Goal: Task Accomplishment & Management: Manage account settings

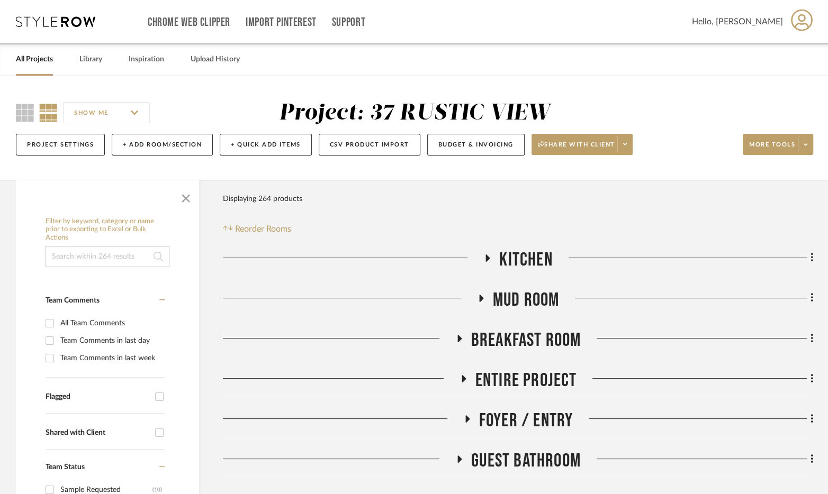
click at [33, 62] on link "All Projects" at bounding box center [34, 59] width 37 height 14
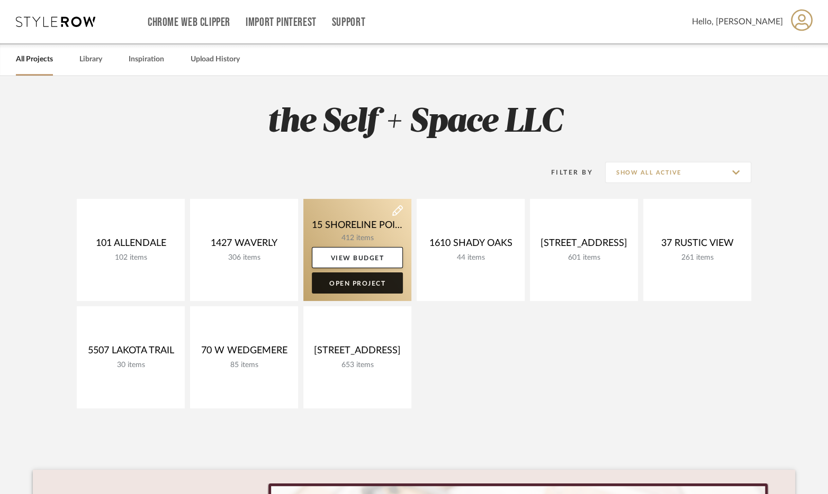
click at [379, 283] on link "Open Project" at bounding box center [357, 283] width 91 height 21
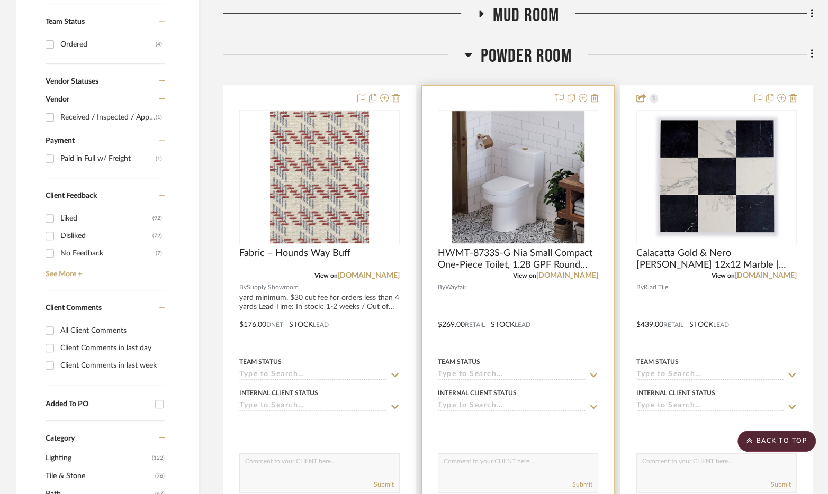
scroll to position [524, 0]
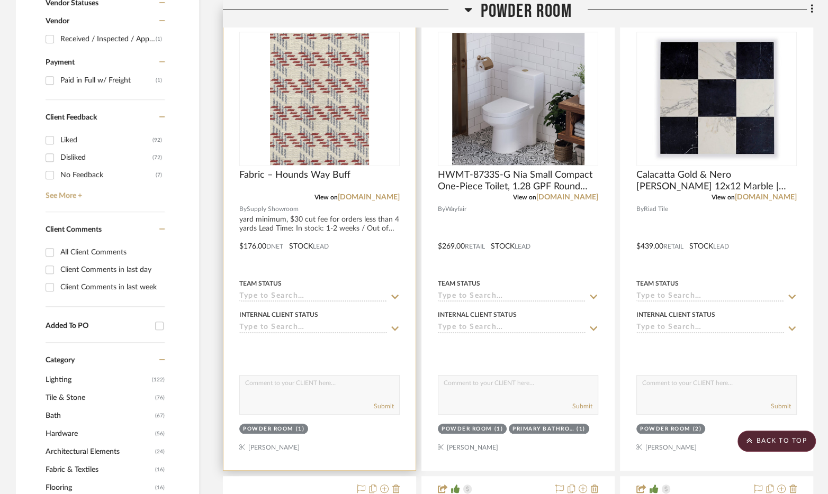
click at [382, 273] on div at bounding box center [319, 238] width 192 height 463
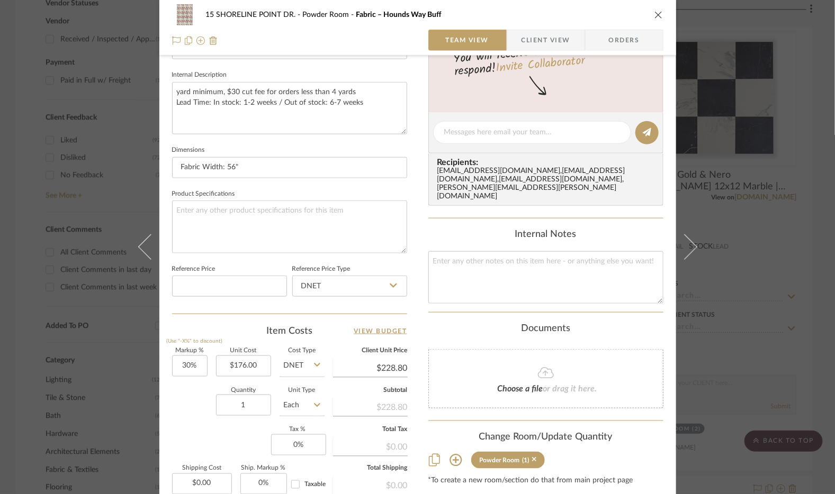
scroll to position [451, 0]
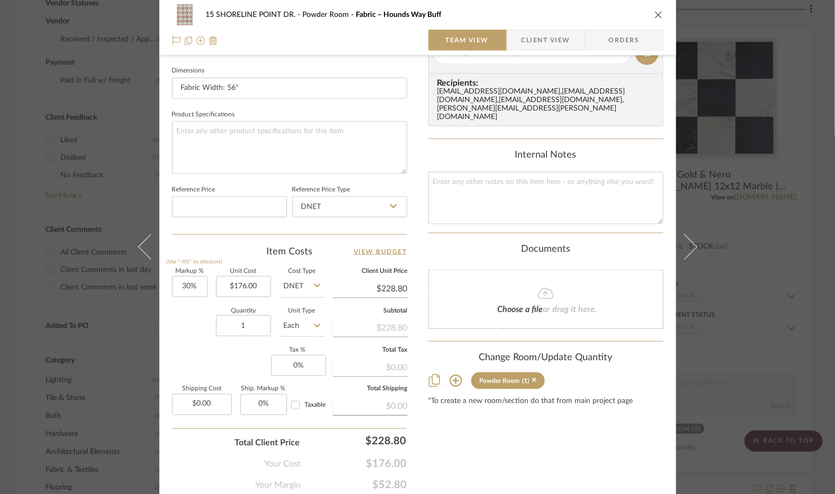
click at [300, 326] on input "Each" at bounding box center [301, 325] width 45 height 21
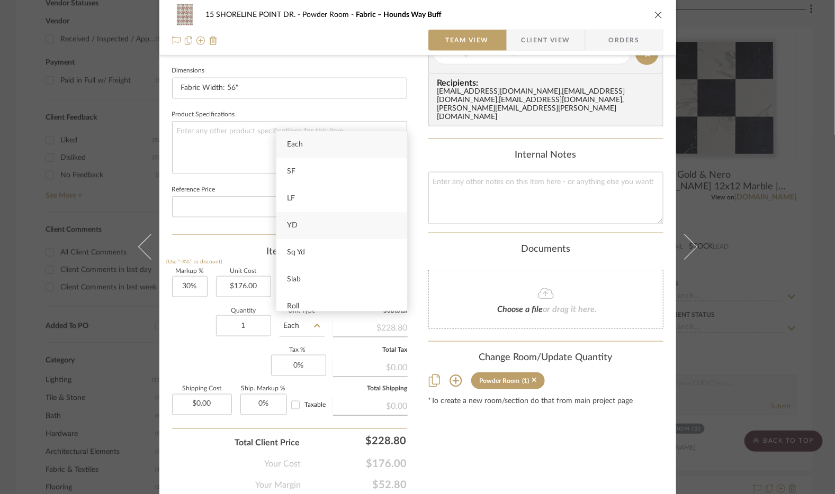
click at [318, 232] on div "YD" at bounding box center [341, 225] width 131 height 27
type input "YD"
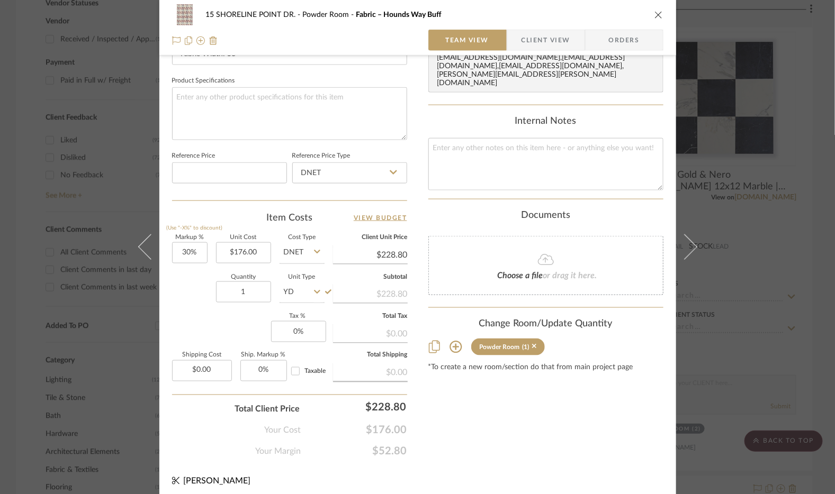
scroll to position [489, 0]
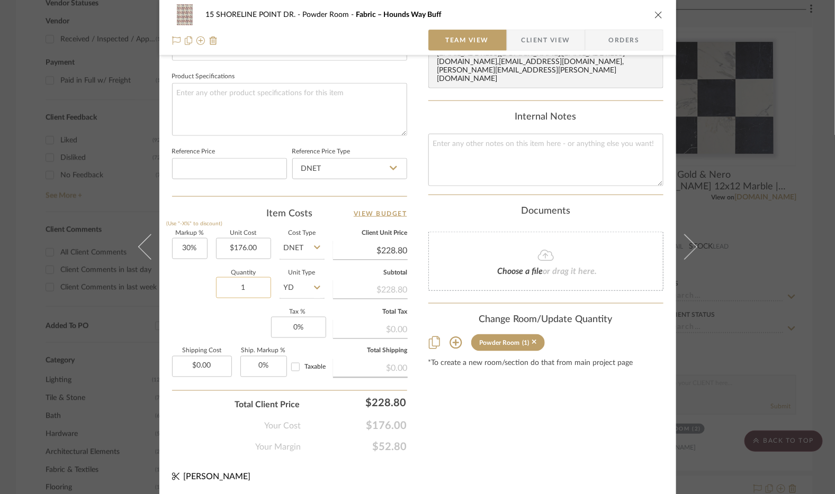
click at [257, 289] on input "1" at bounding box center [243, 287] width 55 height 21
type input "2"
click at [493, 401] on div "Content here copies to Client View - confirm visibility there. Show in Client D…" at bounding box center [545, 18] width 235 height 871
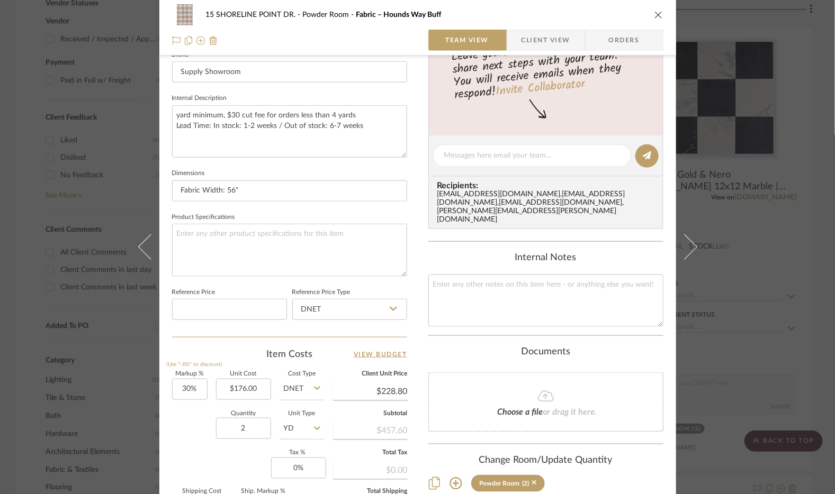
scroll to position [352, 0]
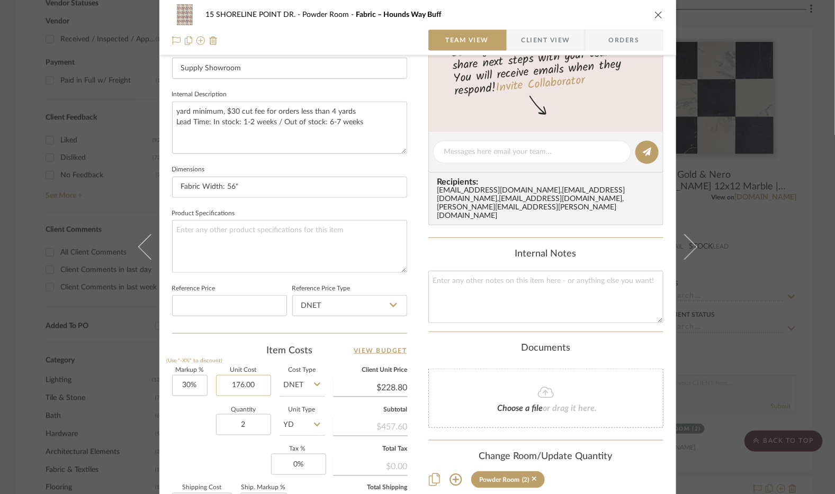
click at [237, 388] on input "176.00" at bounding box center [243, 385] width 55 height 21
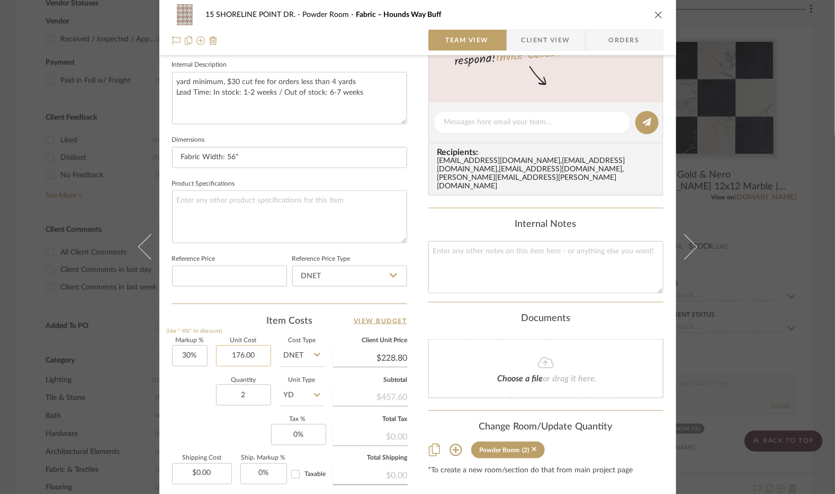
scroll to position [383, 0]
type input "$206.00"
click at [188, 432] on div "Markup % (Use "-X%" to discount) 30% Unit Cost $206.00 Cost Type DNET Client Un…" at bounding box center [289, 414] width 235 height 155
type input "$267.80"
click at [242, 353] on input "206.00" at bounding box center [243, 354] width 55 height 21
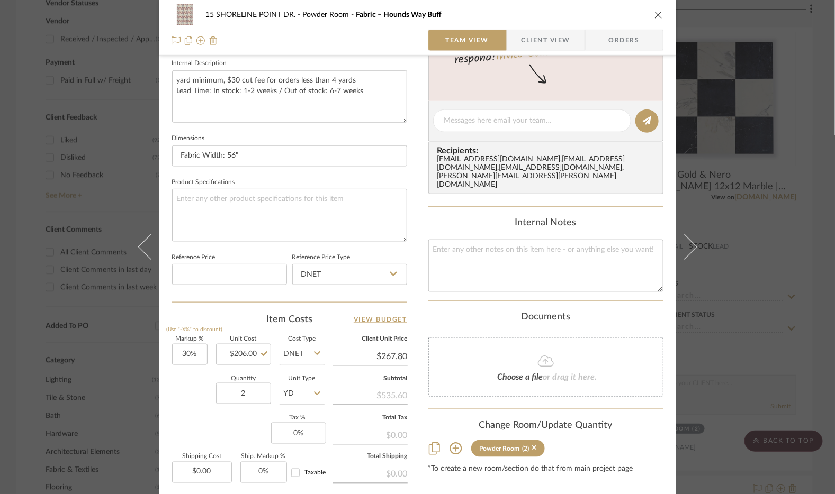
click at [194, 430] on div "Markup % (Use "-X%" to discount) 30% Unit Cost $206.00 Cost Type DNET Client Un…" at bounding box center [289, 414] width 235 height 155
click at [235, 357] on input "206.00" at bounding box center [243, 354] width 55 height 21
click at [249, 358] on input "206.00" at bounding box center [243, 354] width 55 height 21
type input "2"
type input "$0.00"
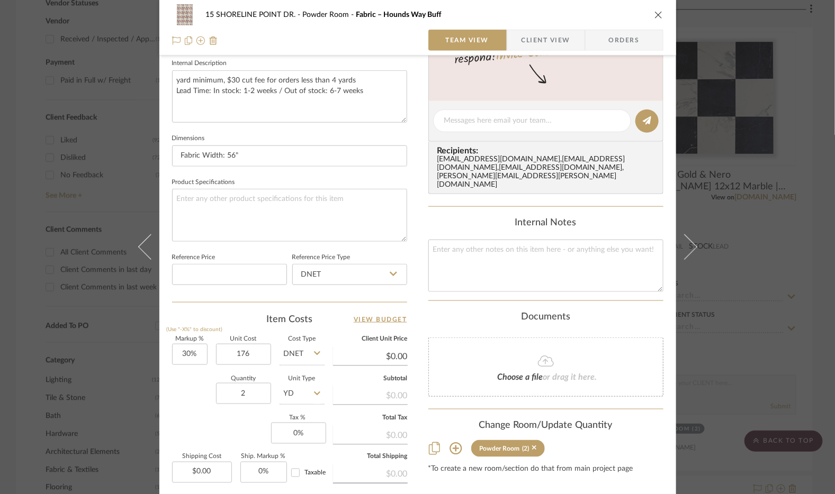
type input "$176.00"
click at [204, 421] on div "Markup % (Use "-X%" to discount) 30% Unit Cost $176.00 Cost Type DNET Client Un…" at bounding box center [289, 414] width 235 height 155
type input "$228.80"
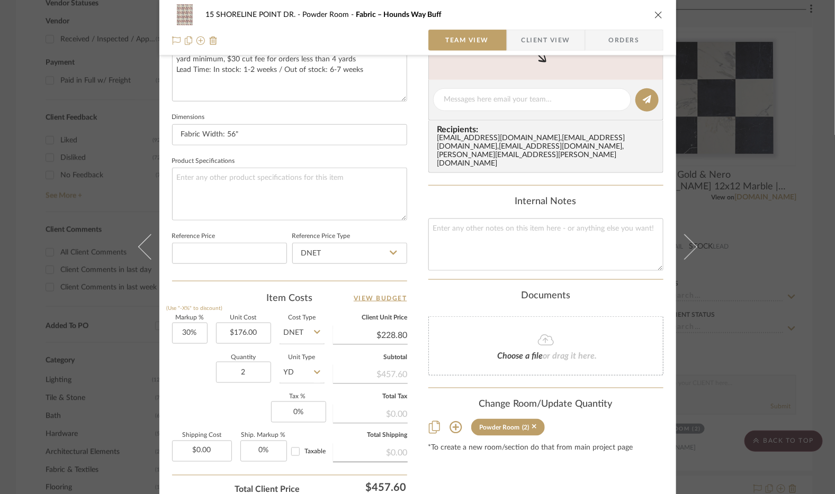
scroll to position [436, 0]
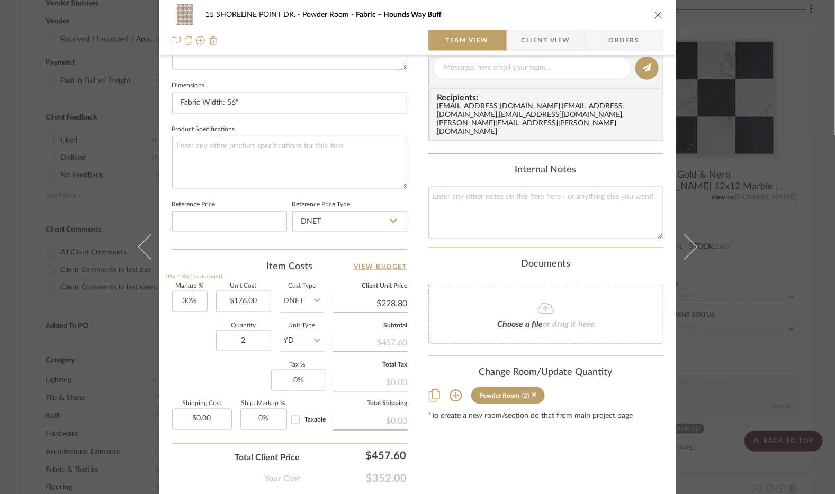
click at [378, 418] on div "$0.00" at bounding box center [370, 420] width 75 height 19
click at [208, 417] on input "0.00" at bounding box center [202, 419] width 60 height 21
type input "$35.00"
click at [194, 443] on div "Total Client Price $457.60" at bounding box center [289, 453] width 235 height 21
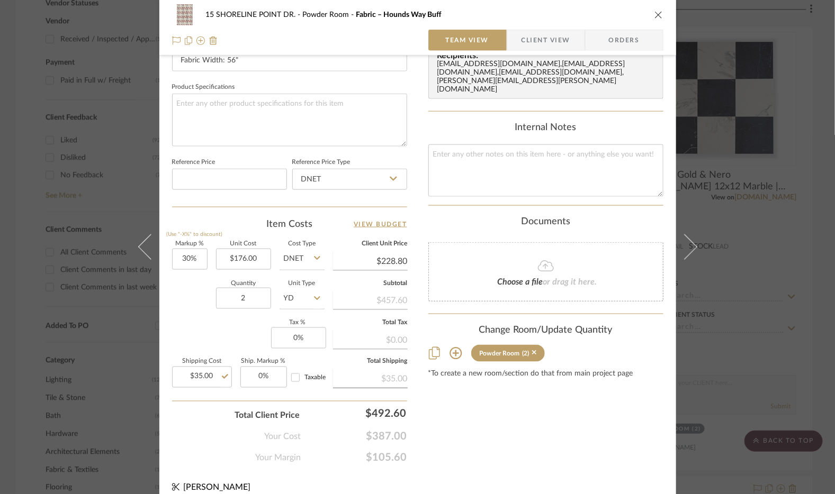
scroll to position [489, 0]
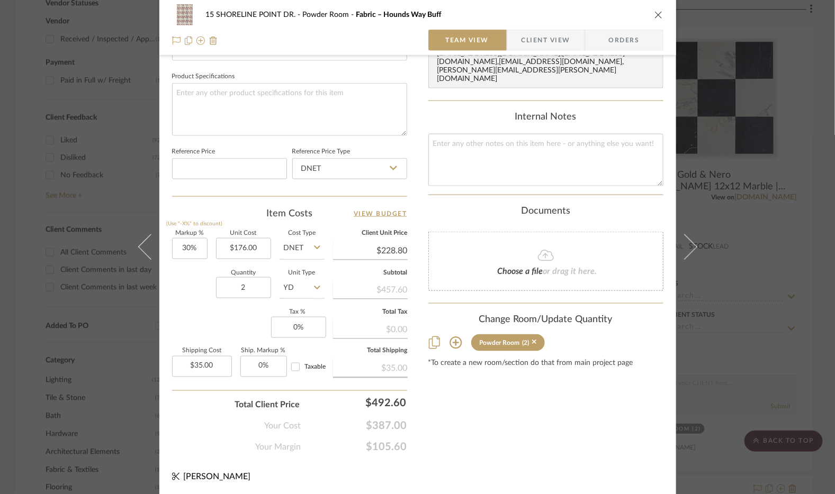
click at [654, 16] on icon "close" at bounding box center [658, 15] width 8 height 8
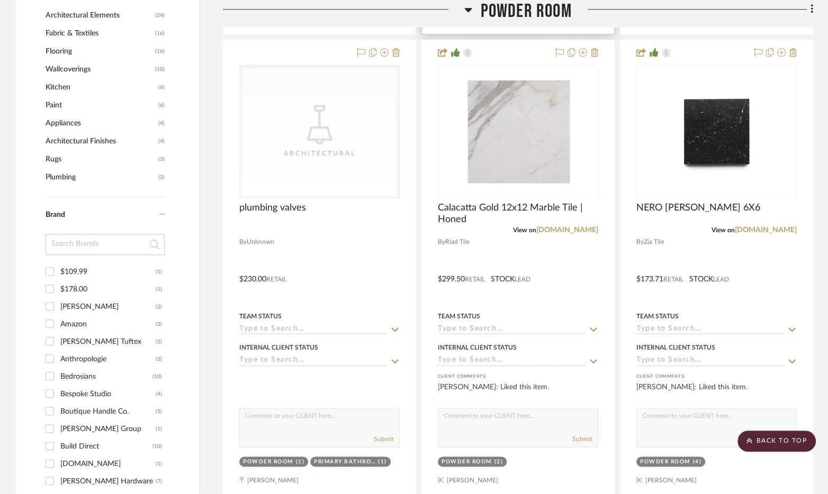
scroll to position [963, 0]
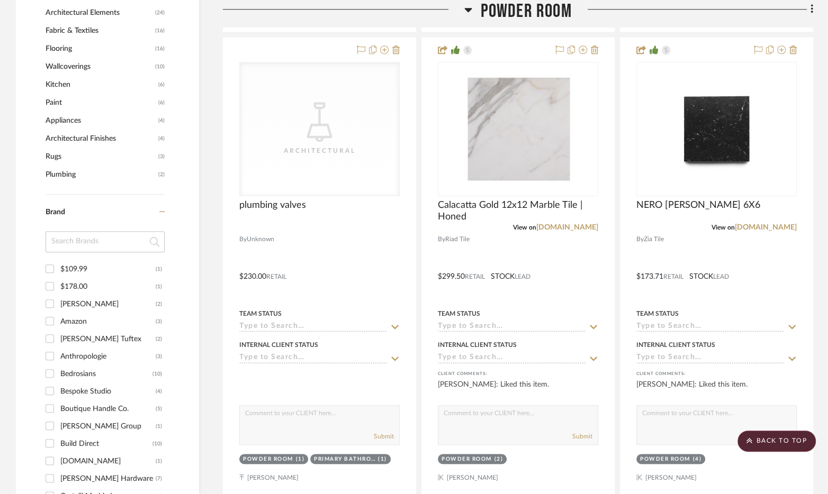
click at [527, 11] on span "Powder Room" at bounding box center [525, 11] width 91 height 23
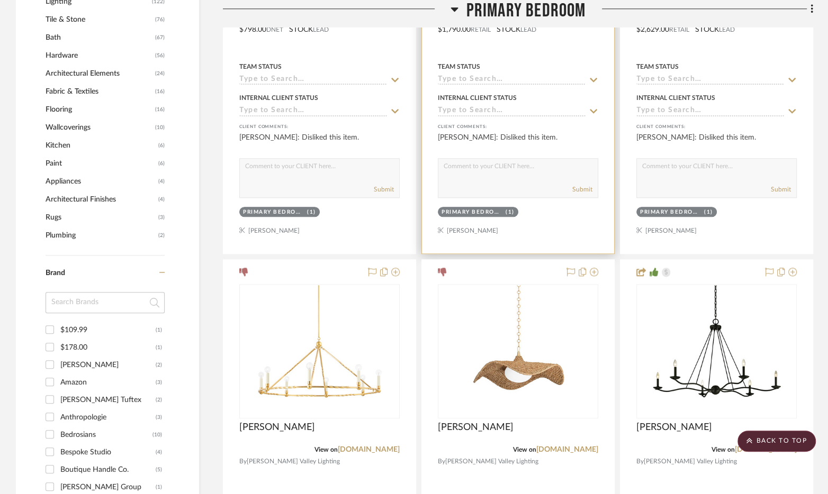
scroll to position [856, 0]
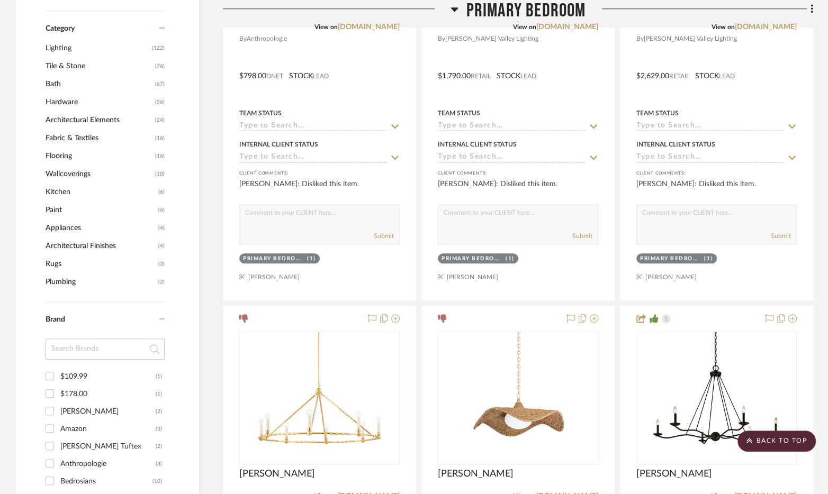
click at [515, 11] on span "Primary Bedroom" at bounding box center [526, 11] width 120 height 23
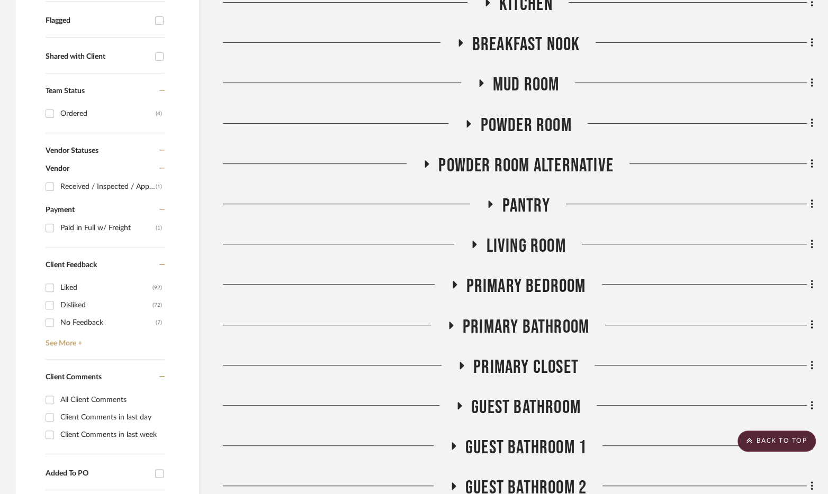
scroll to position [361, 0]
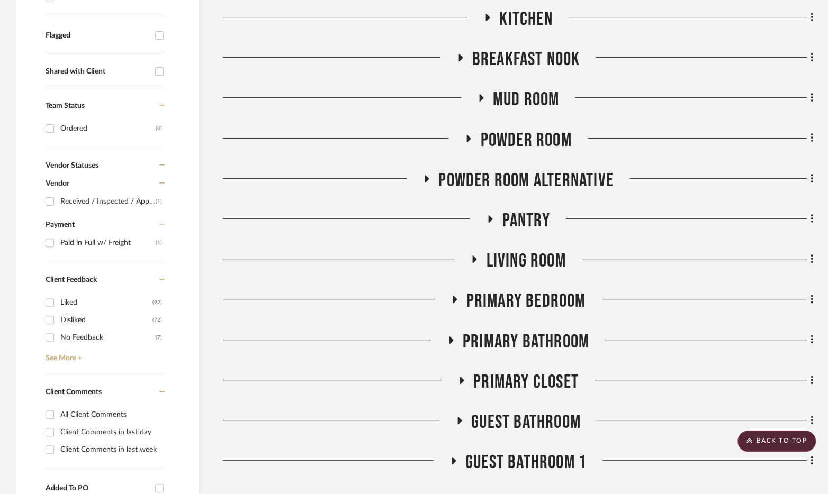
click at [509, 100] on span "Mud Room" at bounding box center [526, 99] width 67 height 23
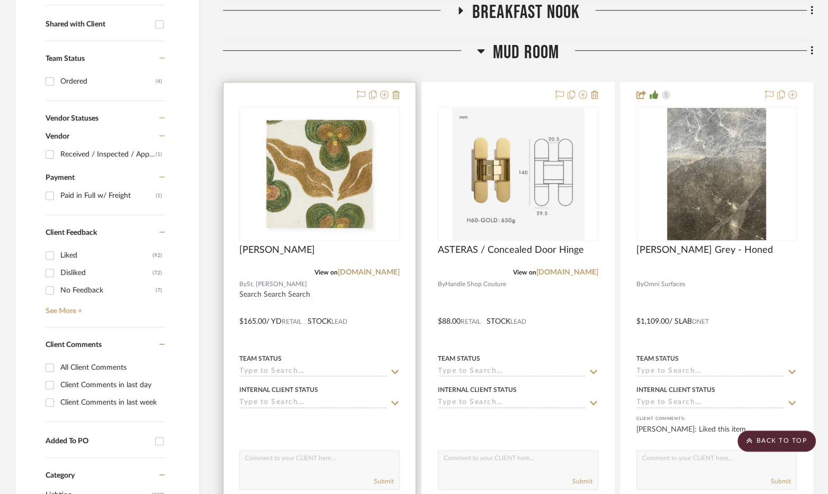
scroll to position [414, 0]
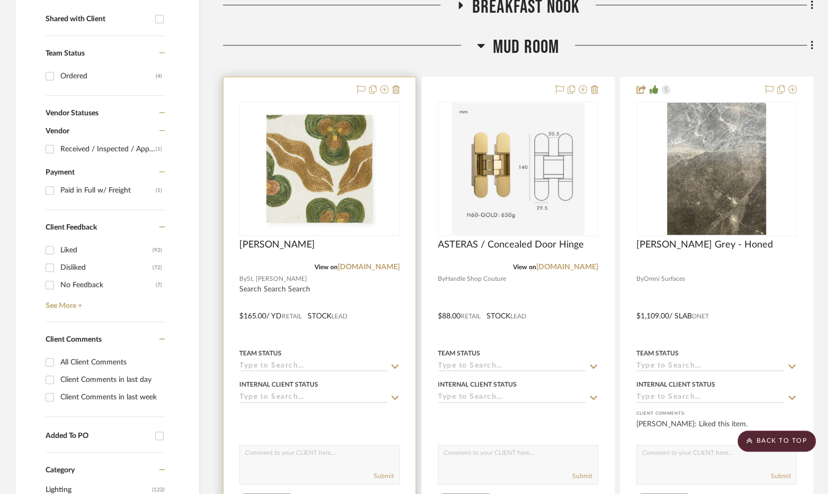
click at [397, 314] on div at bounding box center [319, 308] width 192 height 463
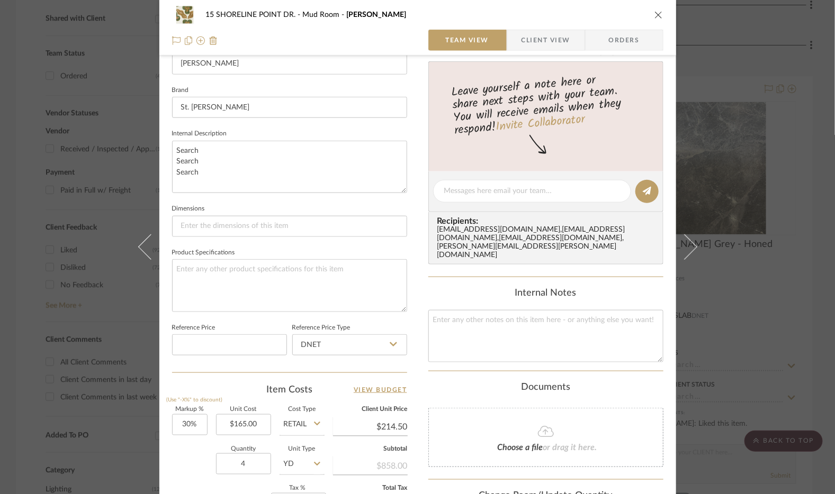
scroll to position [336, 0]
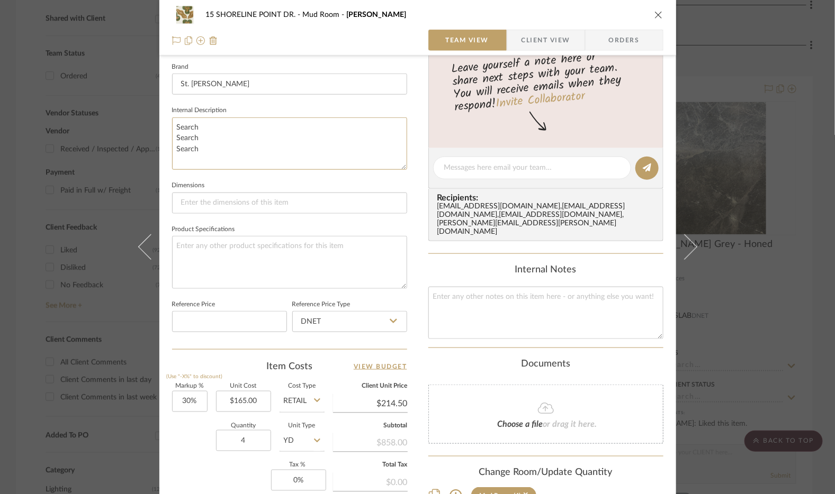
drag, startPoint x: 223, startPoint y: 156, endPoint x: 165, endPoint y: 112, distance: 72.6
click at [165, 113] on div "15 SHORELINE POINT DR. Mud Room Ginger Chintamani Team View Client View Orders …" at bounding box center [417, 160] width 516 height 977
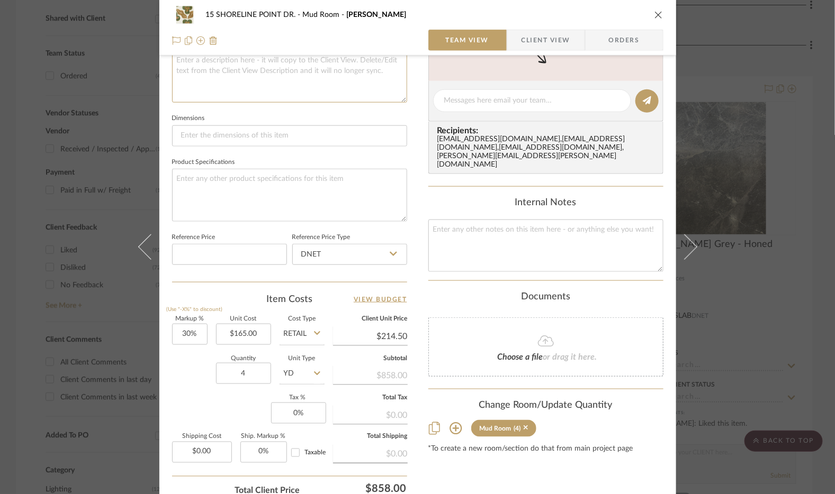
scroll to position [335, 0]
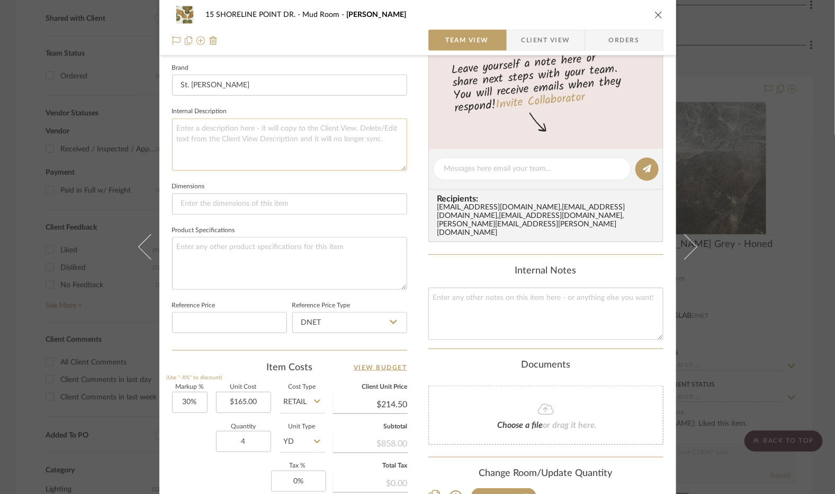
click at [244, 144] on textarea at bounding box center [289, 145] width 235 height 52
paste textarea "DIMENSIONS: Printed Width: 54" W Pattern Size: 27" W x 36.1" V Fabric Direction…"
type textarea "DIMENSIONS: Printed Width: 54" W Pattern Size: 27" W x 36.1" V Fabric Direction…"
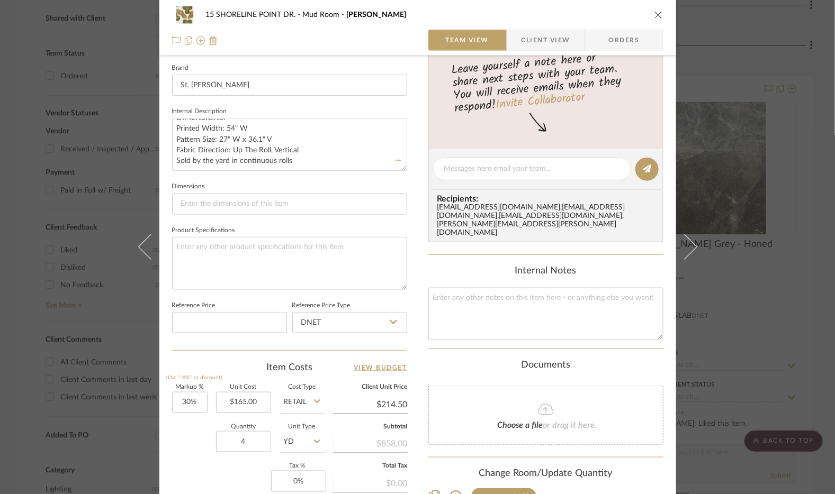
click at [410, 204] on div "15 SHORELINE POINT DR. Mud Room Ginger Chintamani Team View Client View Orders …" at bounding box center [417, 161] width 516 height 977
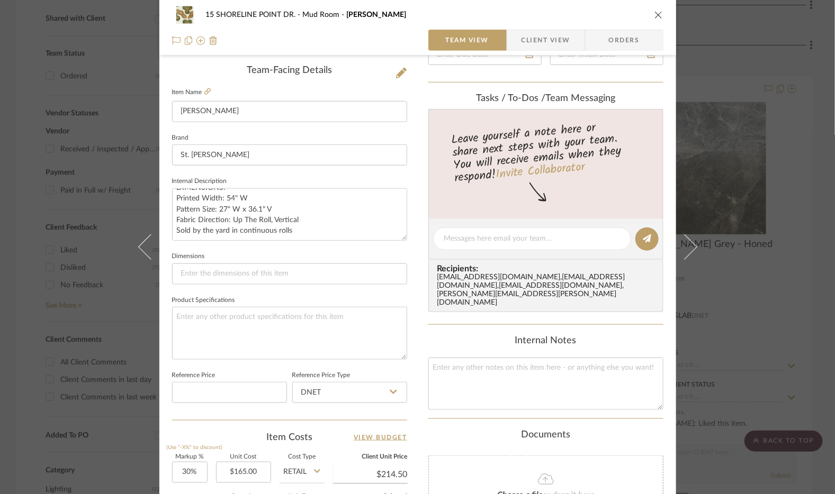
scroll to position [247, 0]
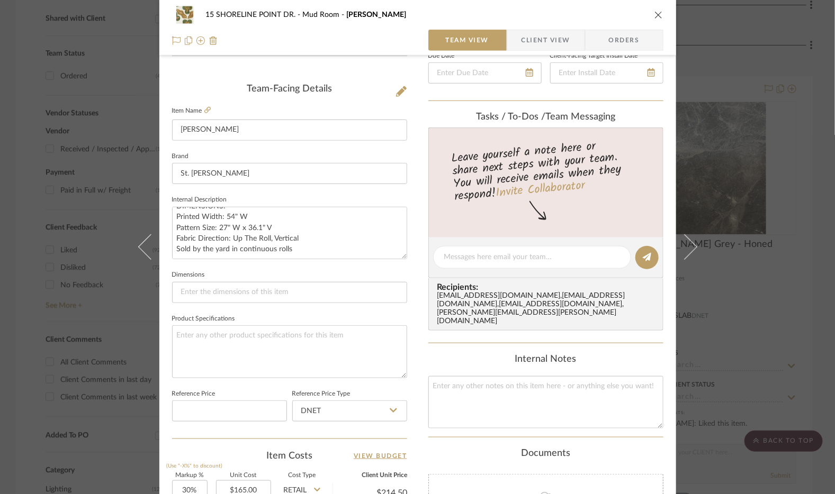
click at [654, 15] on icon "close" at bounding box center [658, 15] width 8 height 8
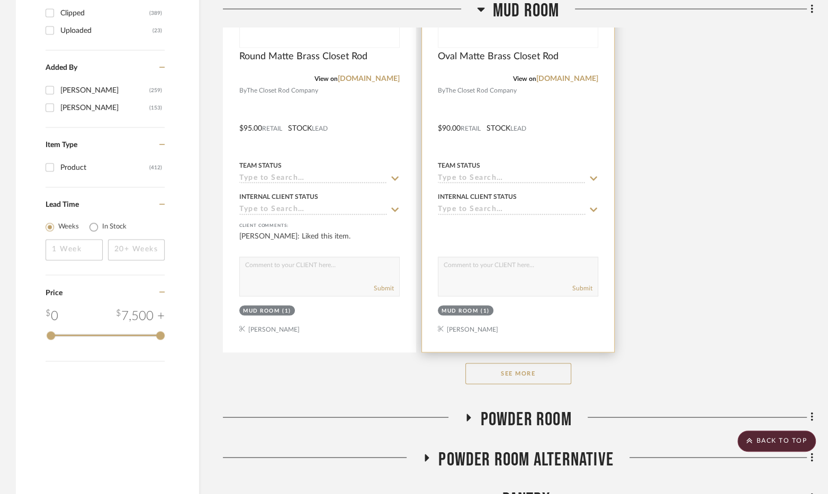
scroll to position [1391, 0]
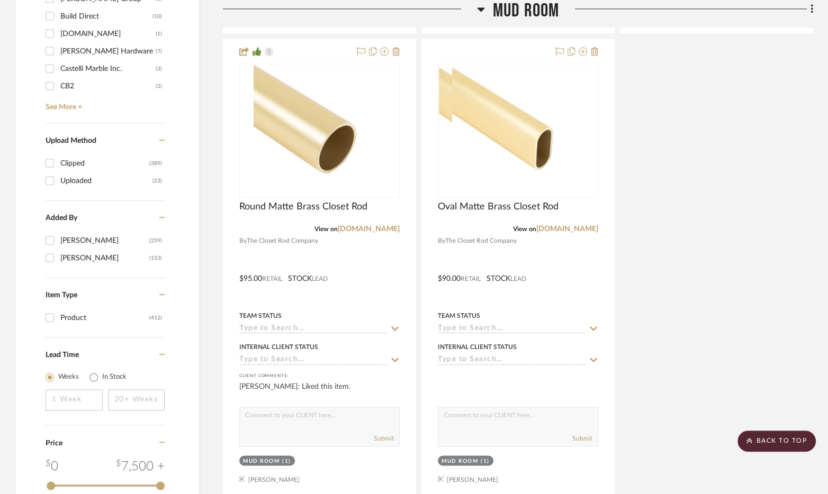
click at [537, 12] on span "Mud Room" at bounding box center [526, 11] width 67 height 23
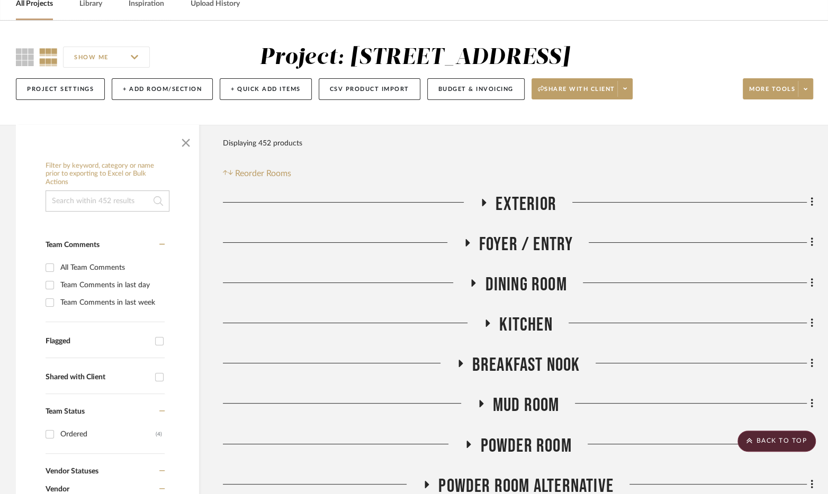
scroll to position [0, 0]
